Goal: Transaction & Acquisition: Purchase product/service

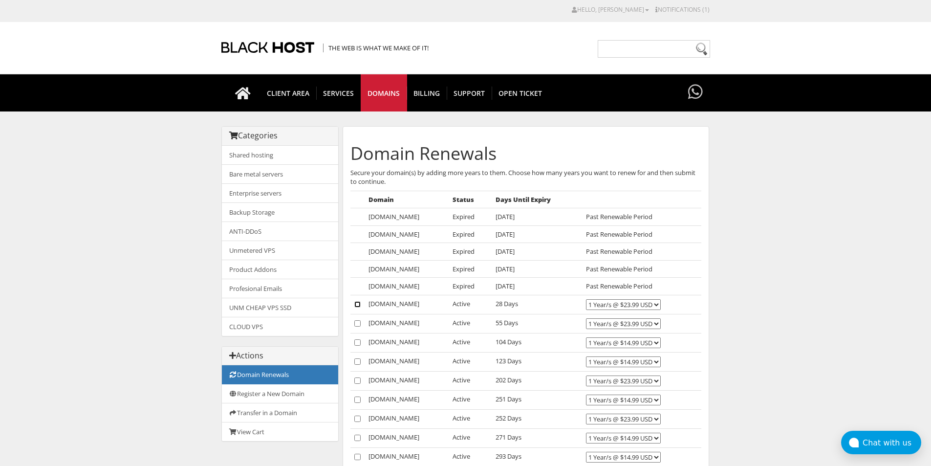
click at [359, 304] on input"] "checkbox" at bounding box center [357, 304] width 6 height 6
checkbox input"] "true"
click at [357, 324] on input"] "checkbox" at bounding box center [357, 323] width 6 height 6
checkbox input"] "true"
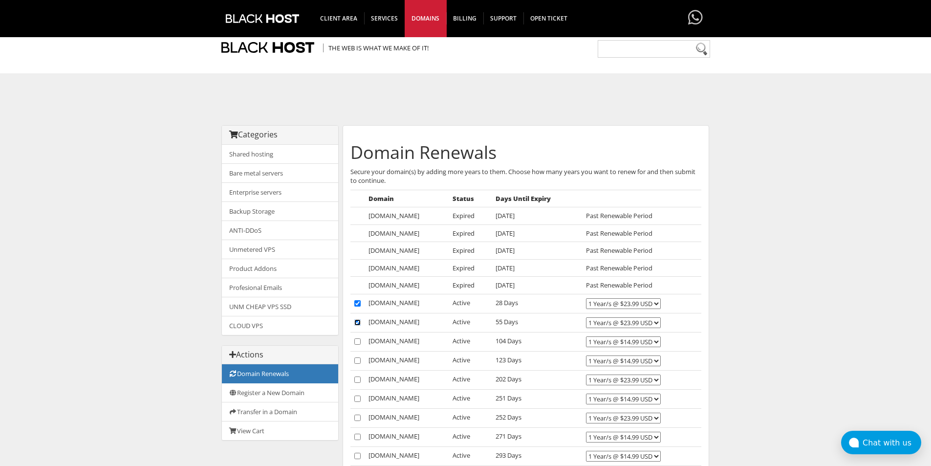
scroll to position [227, 0]
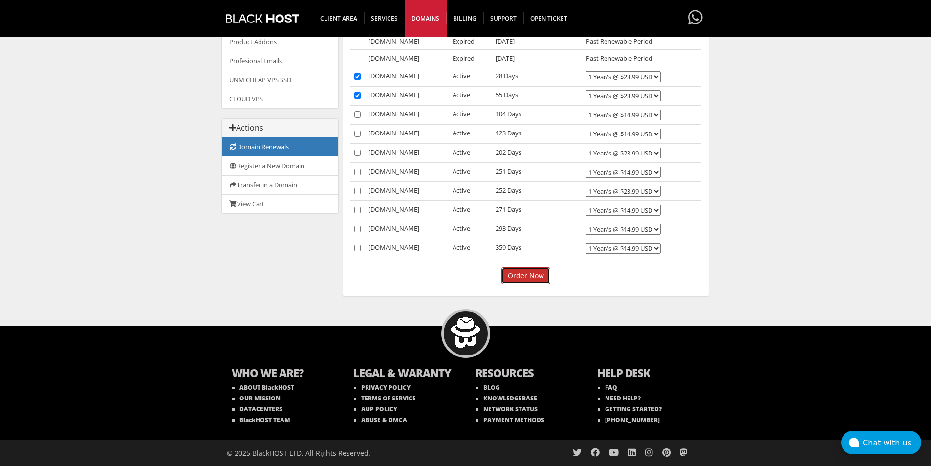
click at [513, 275] on input "Order Now" at bounding box center [526, 275] width 49 height 17
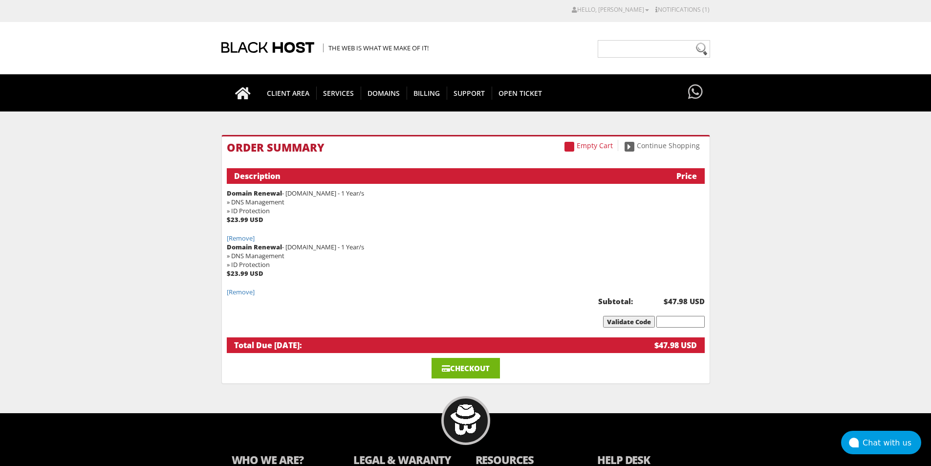
click at [469, 367] on link "Checkout" at bounding box center [466, 368] width 68 height 21
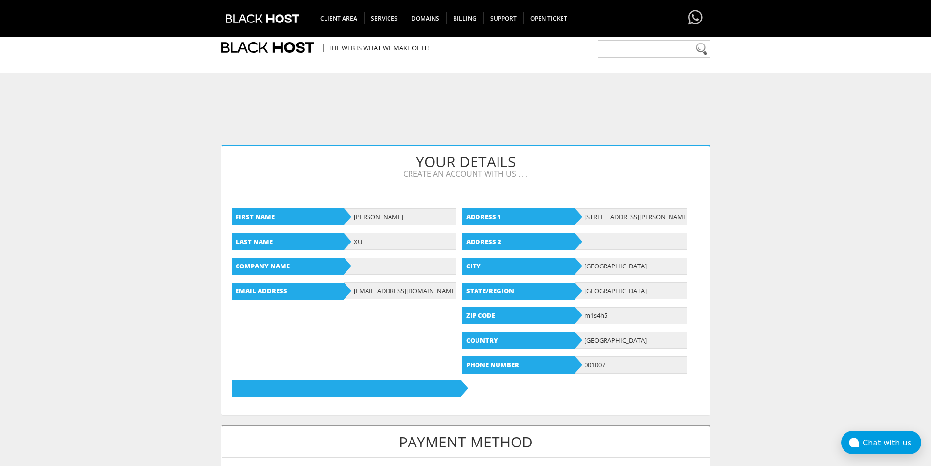
scroll to position [244, 0]
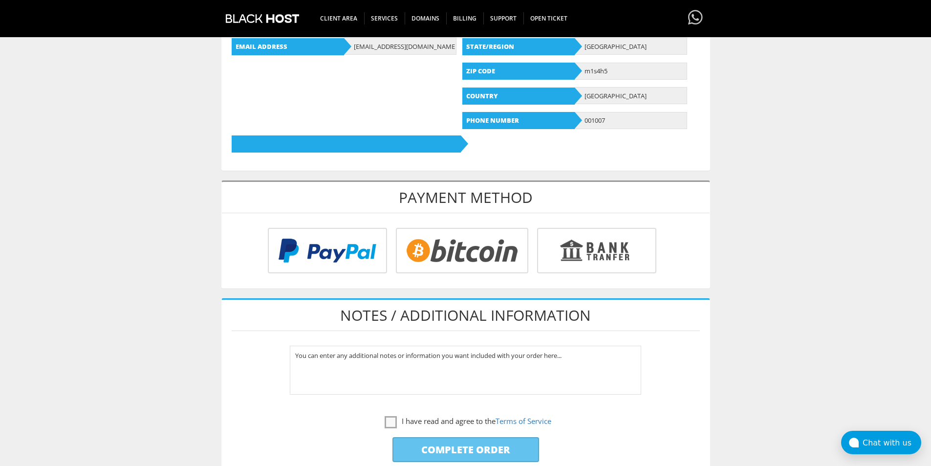
type input "[EMAIL_ADDRESS][DOMAIN_NAME]"
click at [349, 249] on input "radio" at bounding box center [325, 252] width 119 height 45
click at [393, 420] on label "I have read and agree to the Terms of Service" at bounding box center [468, 421] width 167 height 12
checkbox input "true"
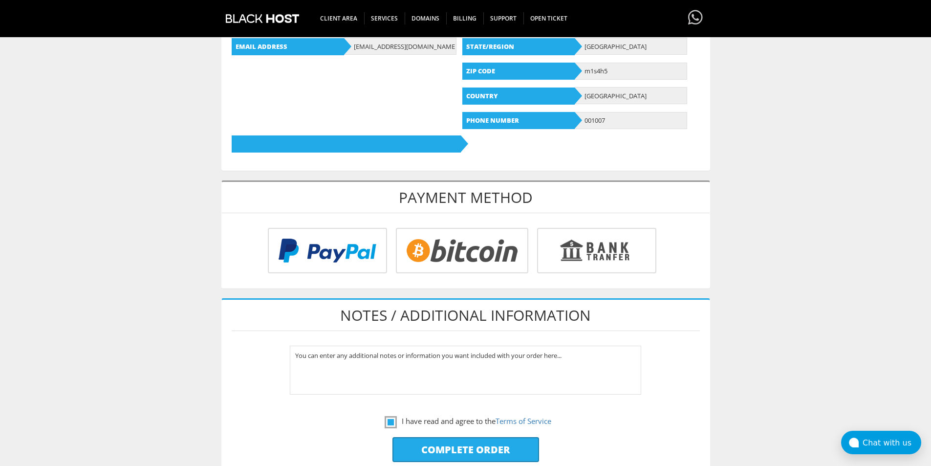
click at [453, 445] on input "Complete Order" at bounding box center [466, 449] width 147 height 25
type input "Please Wait..."
